Goal: Transaction & Acquisition: Download file/media

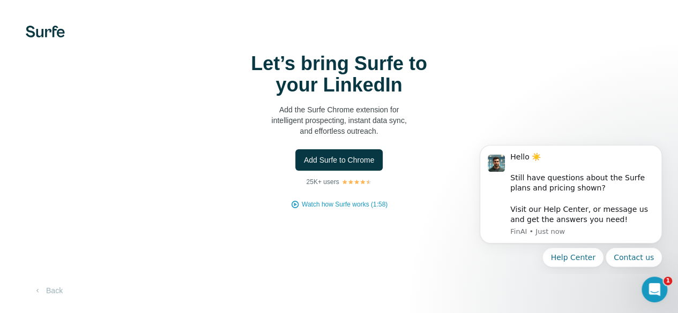
click at [232, 136] on p "Add the Surfe Chrome extension for intelligent prospecting, instant data sync, …" at bounding box center [339, 120] width 214 height 32
click at [304, 166] on span "Add Surfe to Chrome" at bounding box center [339, 160] width 71 height 11
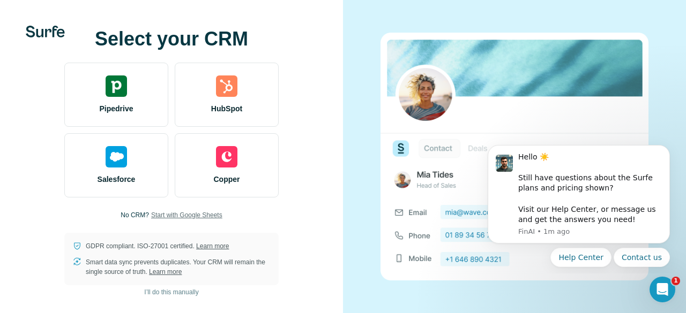
click at [161, 212] on span "Start with Google Sheets" at bounding box center [186, 216] width 71 height 10
